Goal: Register for event/course

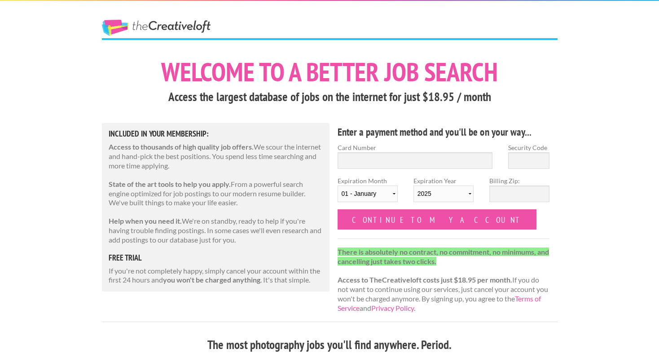
click at [531, 192] on html "The Creative Loft Welcome to a better job search Access the largest database of…" at bounding box center [329, 179] width 659 height 358
click at [565, 357] on nordpass-portal at bounding box center [565, 358] width 0 height 0
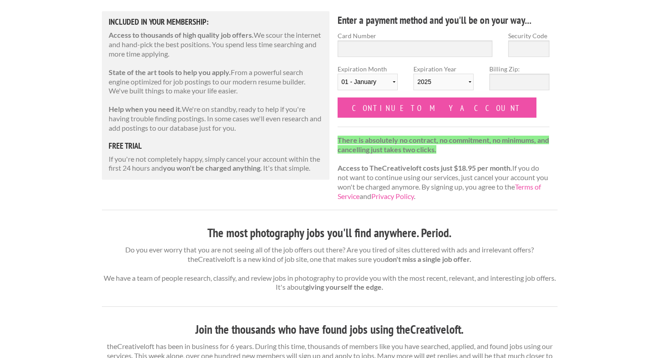
scroll to position [89, 0]
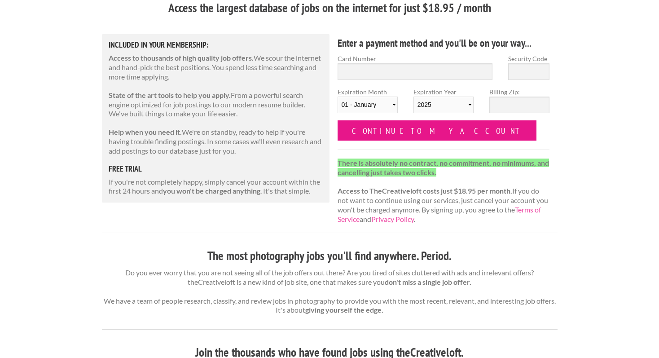
click at [395, 130] on input "Continue to my account" at bounding box center [437, 130] width 199 height 20
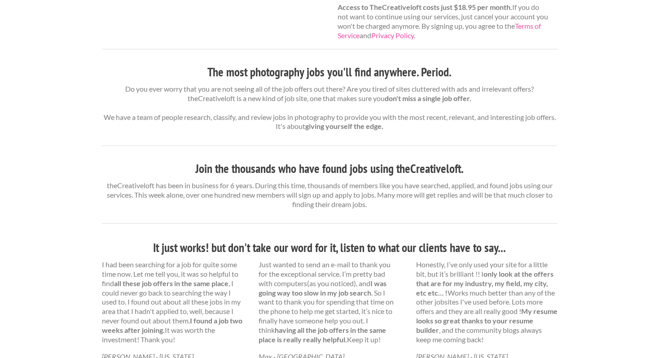
scroll to position [383, 0]
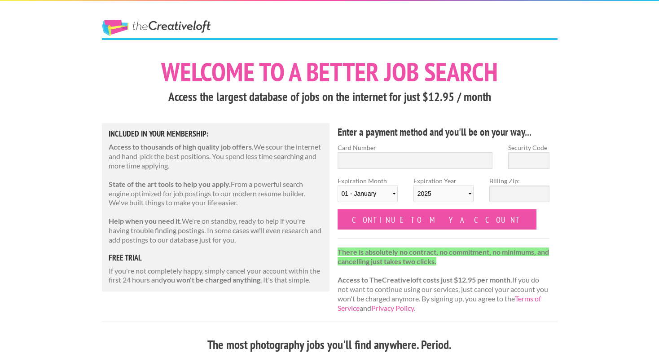
scroll to position [88, 0]
